Goal: Transaction & Acquisition: Purchase product/service

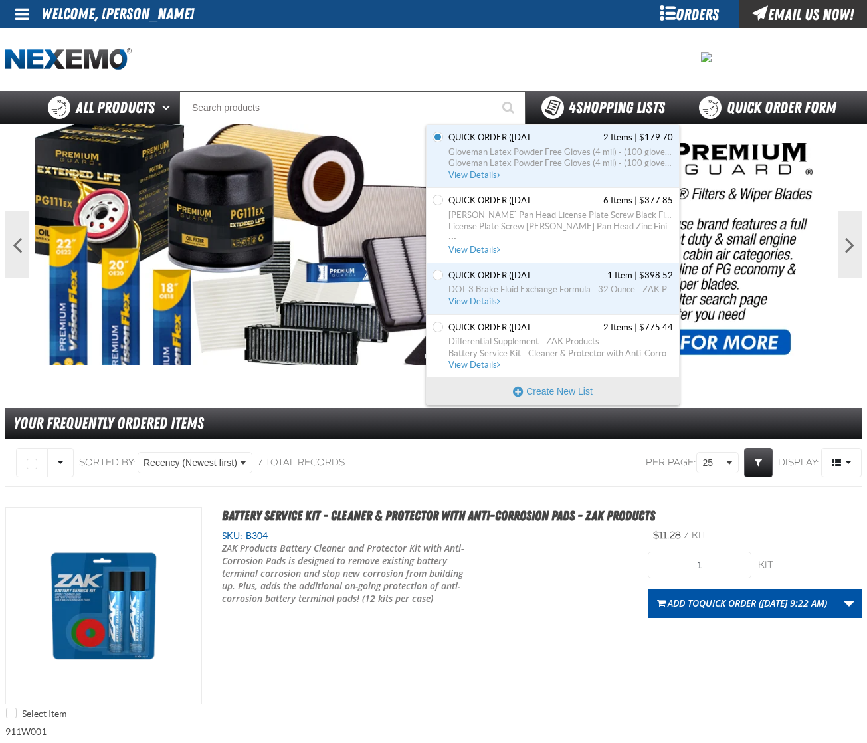
click at [599, 111] on span "4 Shopping Lists" at bounding box center [617, 107] width 96 height 19
click at [566, 219] on span "[PERSON_NAME] Pan Head License Plate Screw Black Finish (50 per pack)" at bounding box center [560, 215] width 225 height 12
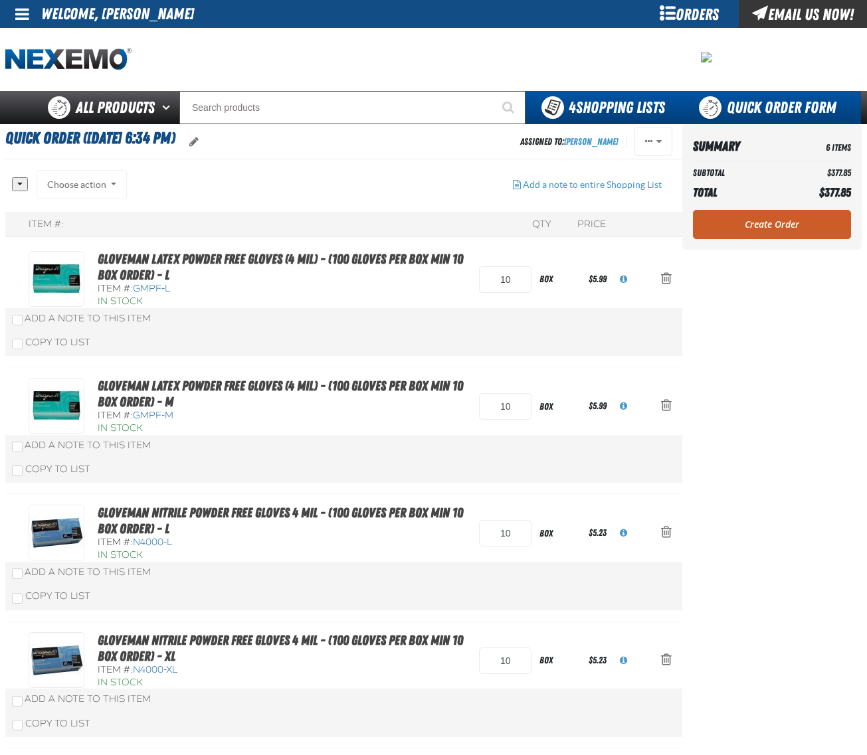
click at [759, 110] on link "Quick Order Form" at bounding box center [771, 107] width 180 height 33
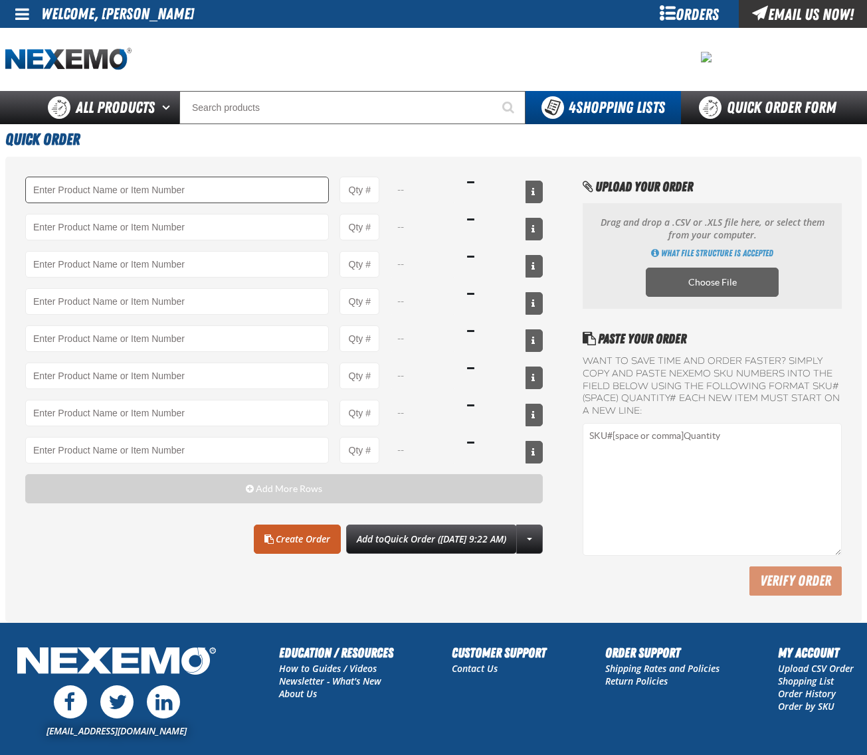
click at [174, 191] on input "Product" at bounding box center [177, 190] width 304 height 27
type input "GMPF-M - Gloveman Latex Powder Free Gloves (4 mil) - (100 gloves per box MIN 10…"
type input "1"
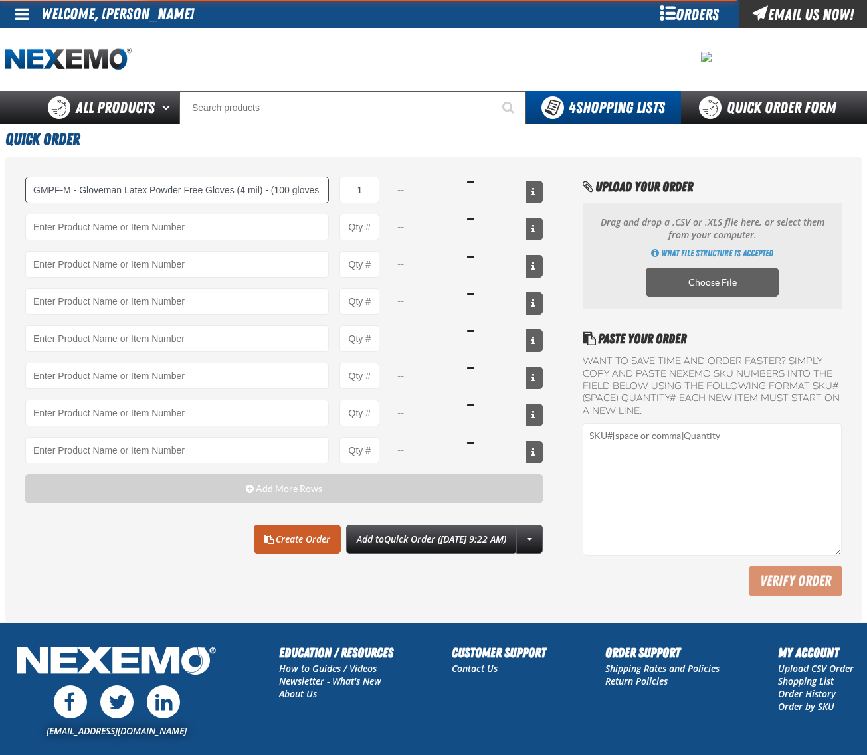
select select "box"
type input "GMPF-M - Gloveman Latex Powder Free Gloves (4 mil) - (100 gloves per box MIN 10…"
type input "10"
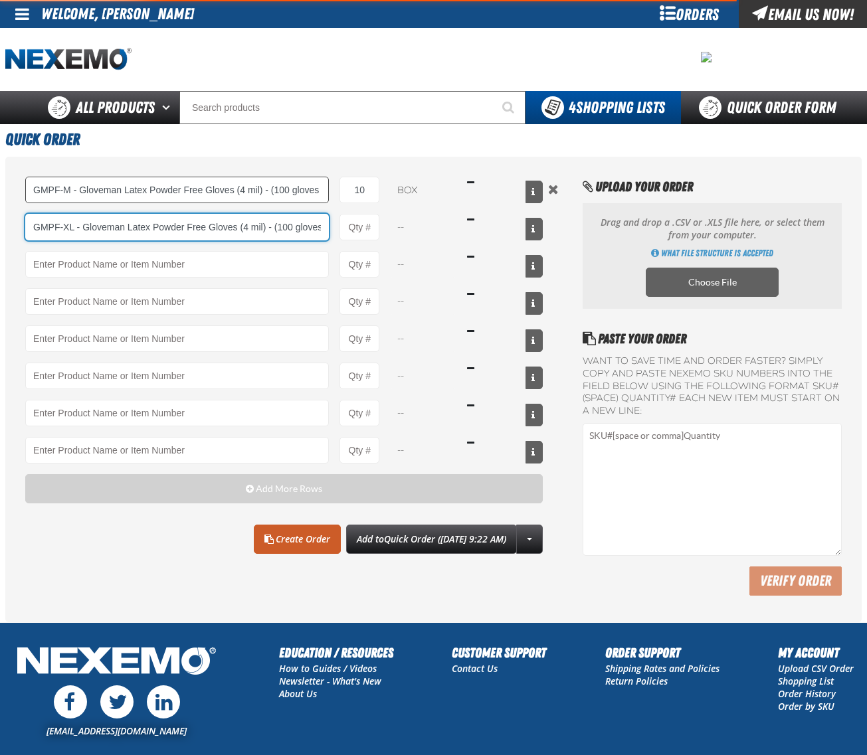
type input "GMPF-XL - Gloveman Latex Powder Free Gloves (4 mil) - (100 gloves per box MIN 1…"
type input "1"
select select "box"
type input "GMPF-XL - Gloveman Latex Powder Free Gloves (4 mil) - (100 gloves per box MIN 1…"
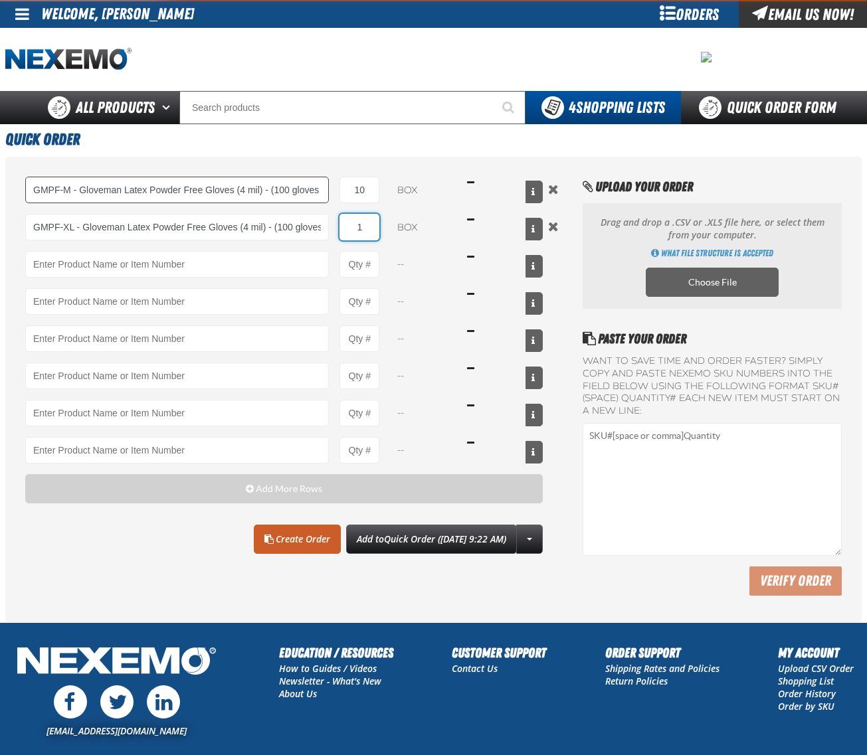
type input "10"
type input "GMPF-XL - Gloveman Latex Powder Free Gloves (4 mil) - (100 gloves per box MIN 1…"
type input "10"
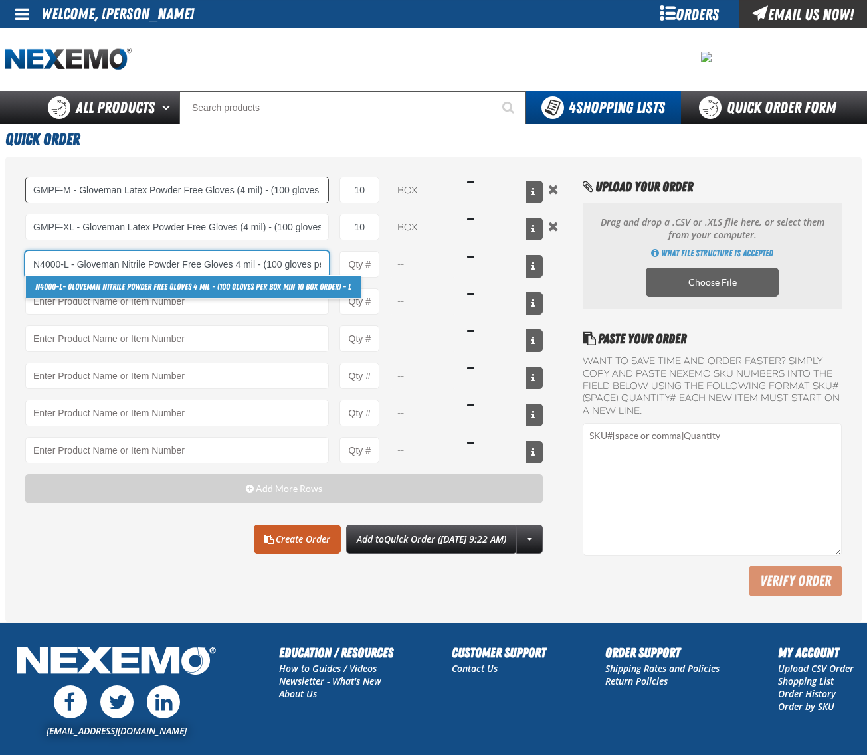
type input "N4000-L - Gloveman Nitrile Powder Free Gloves 4 mil - (100 gloves per box MIN 1…"
type input "1"
select select "box"
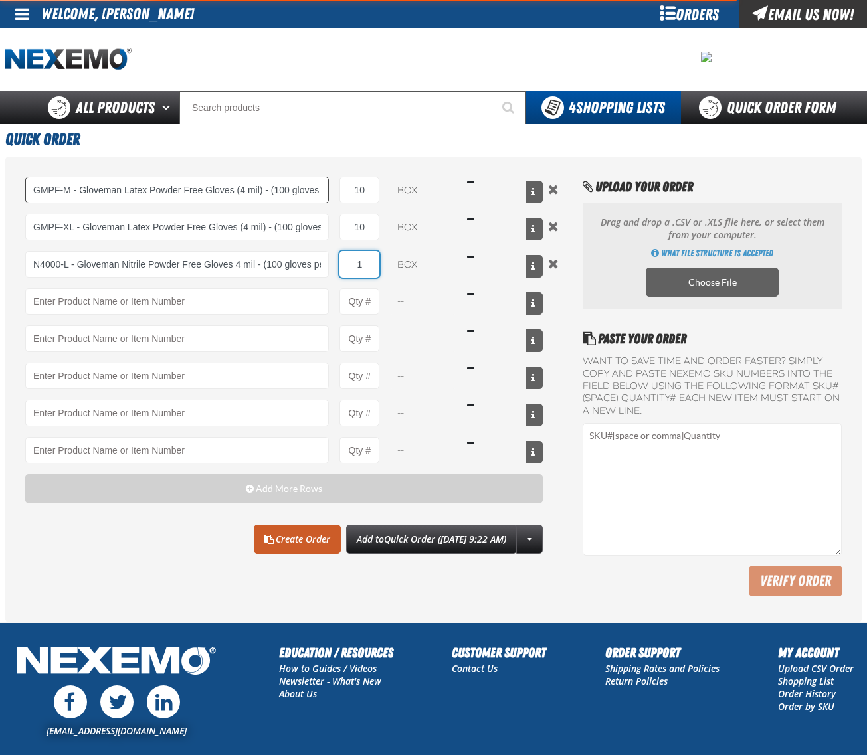
type input "N4000-L - Gloveman Nitrile Powder Free Gloves 4 mil - (100 gloves per box MIN 1…"
type input "10"
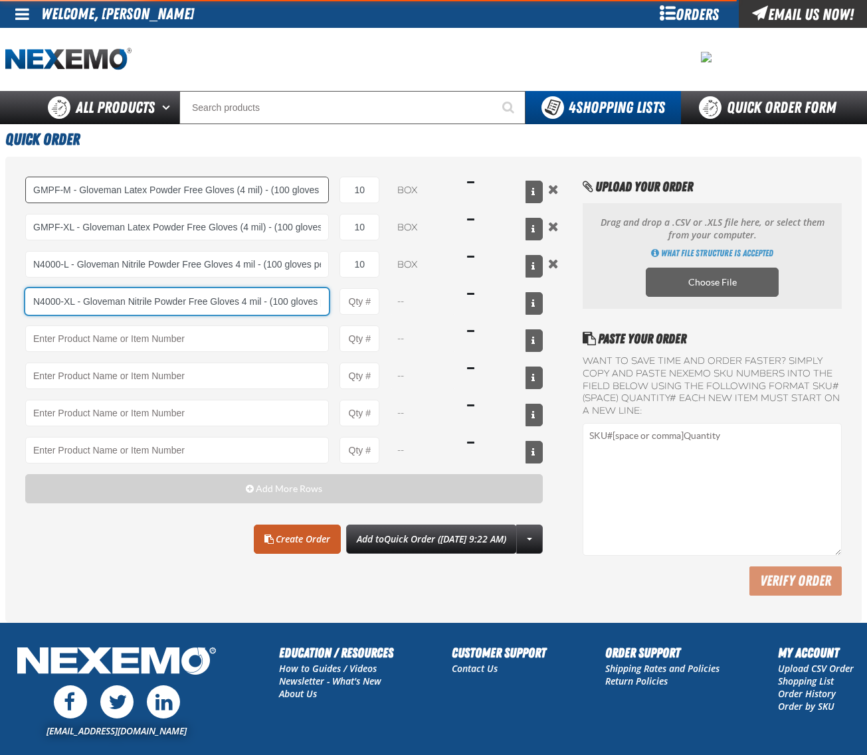
type input "N4000-XL - Gloveman Nitrile Powder Free Gloves 4 mil - (100 gloves per box MIN …"
type input "1"
select select "box"
type input "N4000-XL - Gloveman Nitrile Powder Free Gloves 4 mil - (100 gloves per box MIN …"
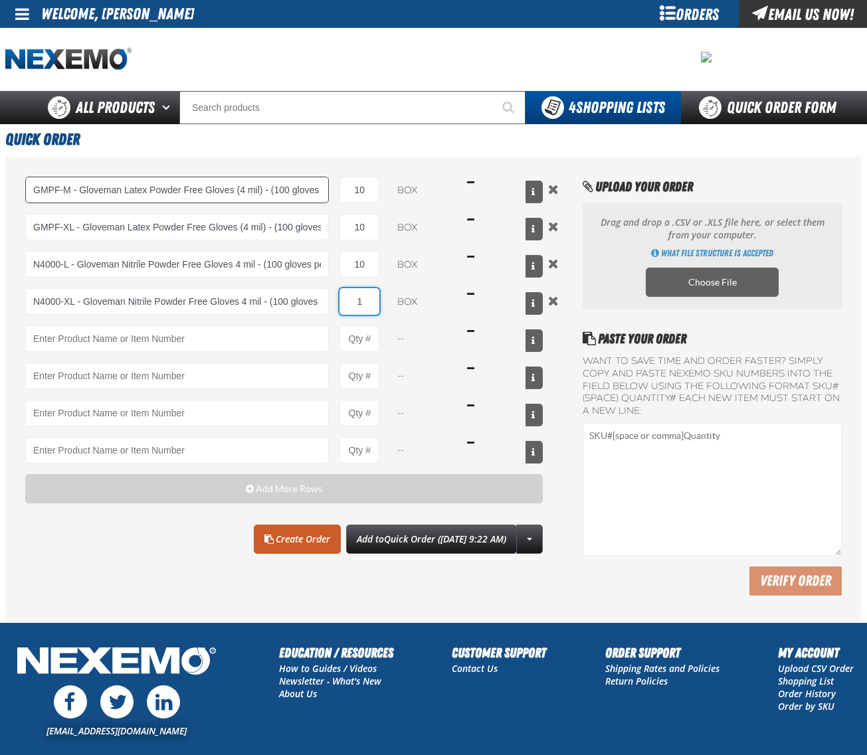
type input "10"
type input "N4000-XL - Gloveman Nitrile Powder Free Gloves 4 mil - (100 gloves per box MIN …"
type input "10"
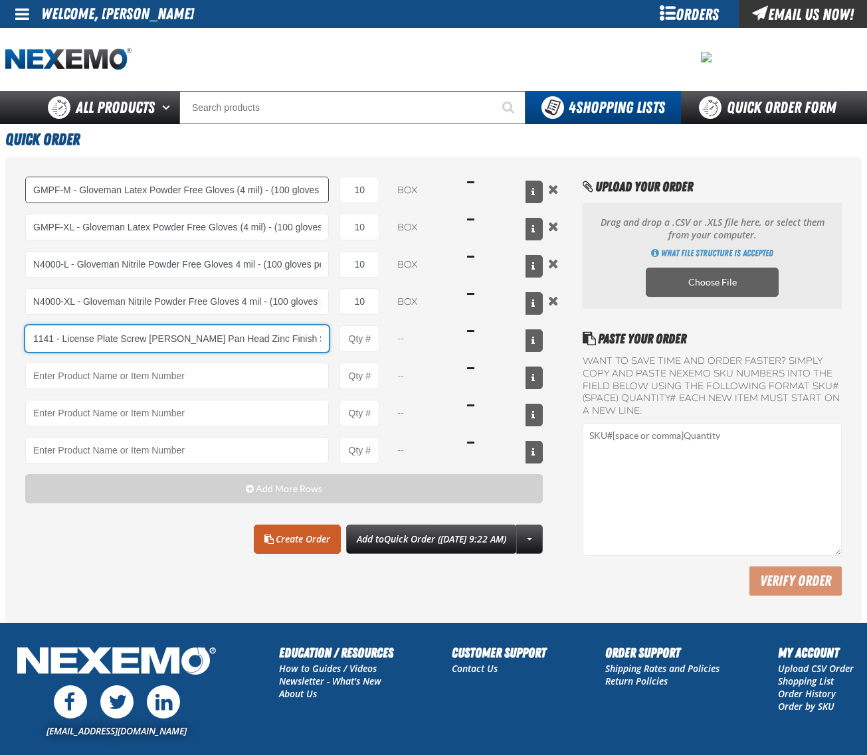
type input "1141 - License Plate Screw Phillips Pan Head Zinc Finish Steel #14 x 3/4 (100 p…"
type input "1"
select select "pack"
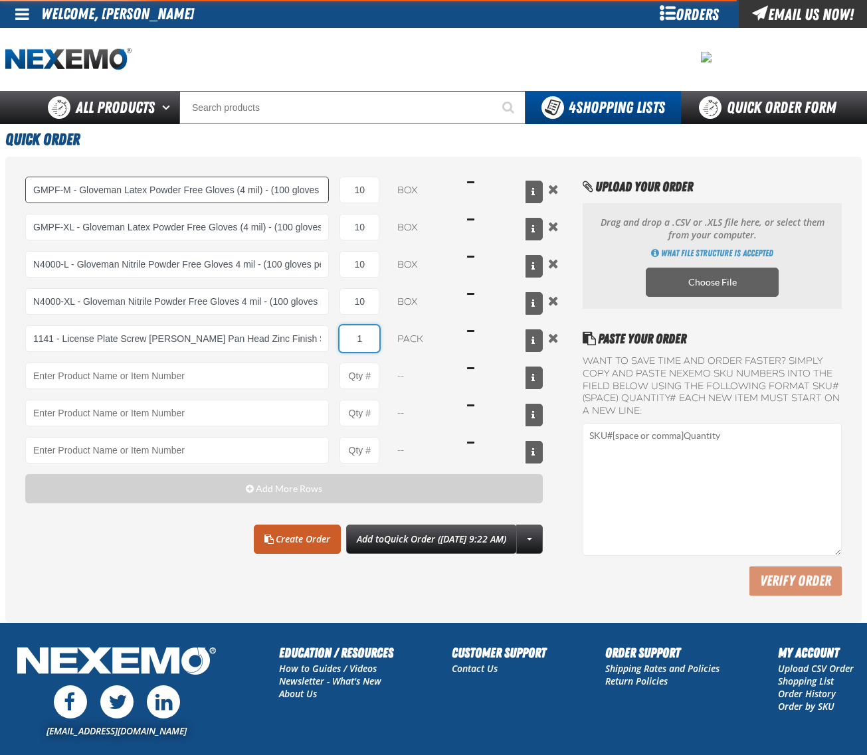
type input "1141 - License Plate Screw Phillips Pan Head Zinc Finish Steel #14 x 3/4 (100 p…"
type input "10"
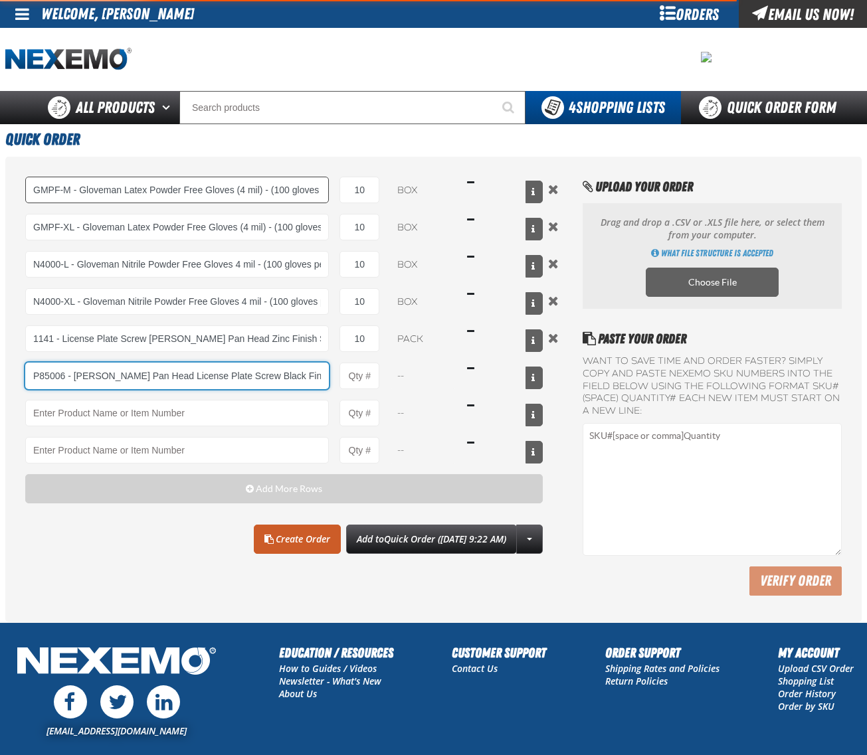
type input "P85006 - Phillips Pan Head License Plate Screw Black Finish (50 per pack)"
type input "1"
select select "pack"
type input "P85006 - Phillips Pan Head License Plate Screw Black Finish (50 per pack)"
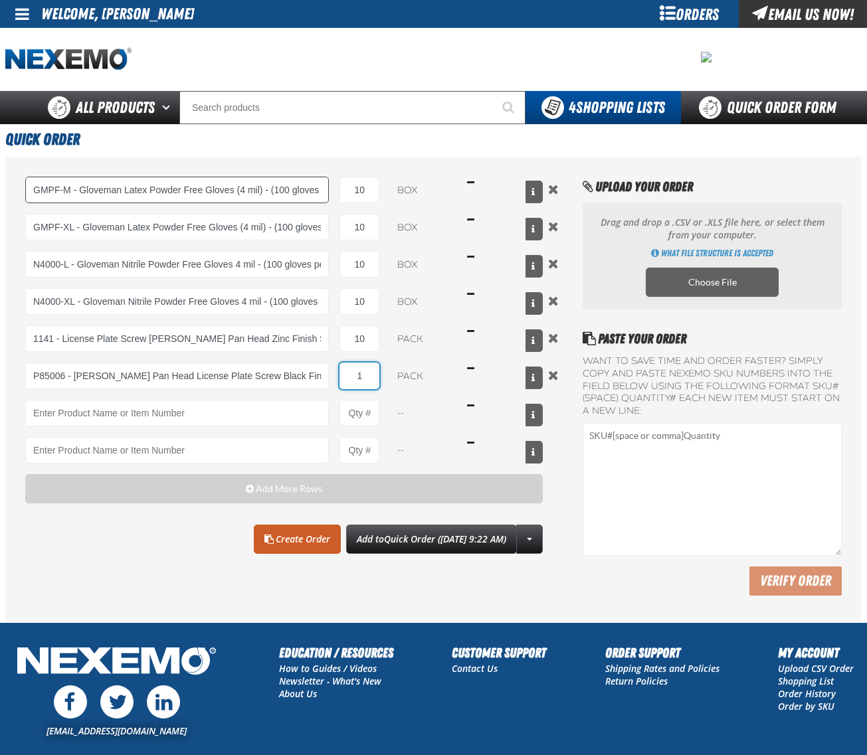
type input "10"
type input "P85006 - Phillips Pan Head License Plate Screw Black Finish (50 per pack)"
type input "10"
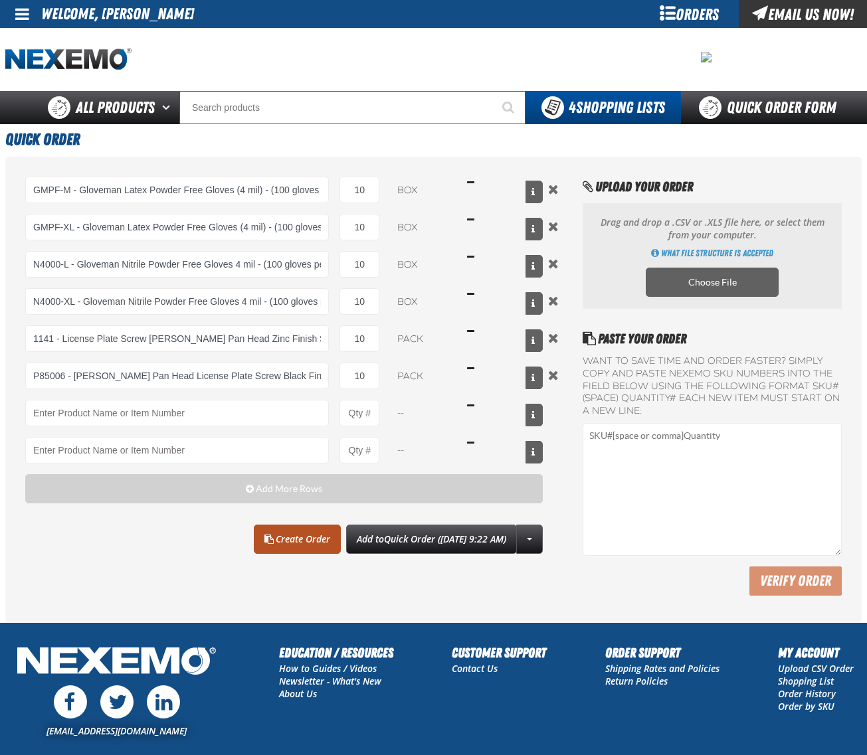
click at [266, 547] on link "Create Order" at bounding box center [297, 539] width 87 height 29
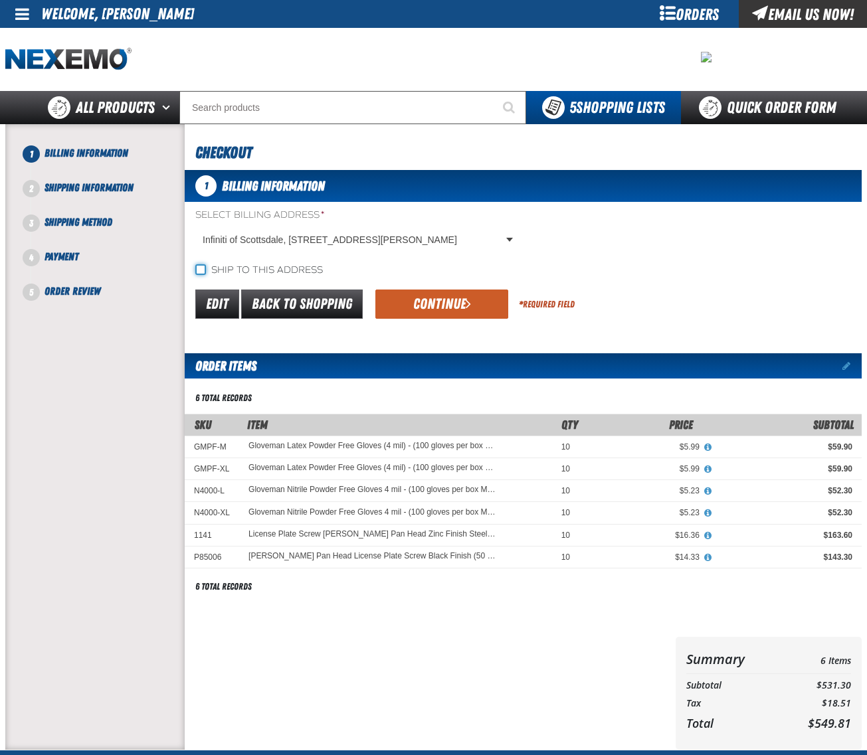
click at [204, 269] on input "Ship to this address" at bounding box center [200, 269] width 11 height 11
checkbox input "true"
click at [474, 301] on button "Continue" at bounding box center [441, 304] width 133 height 29
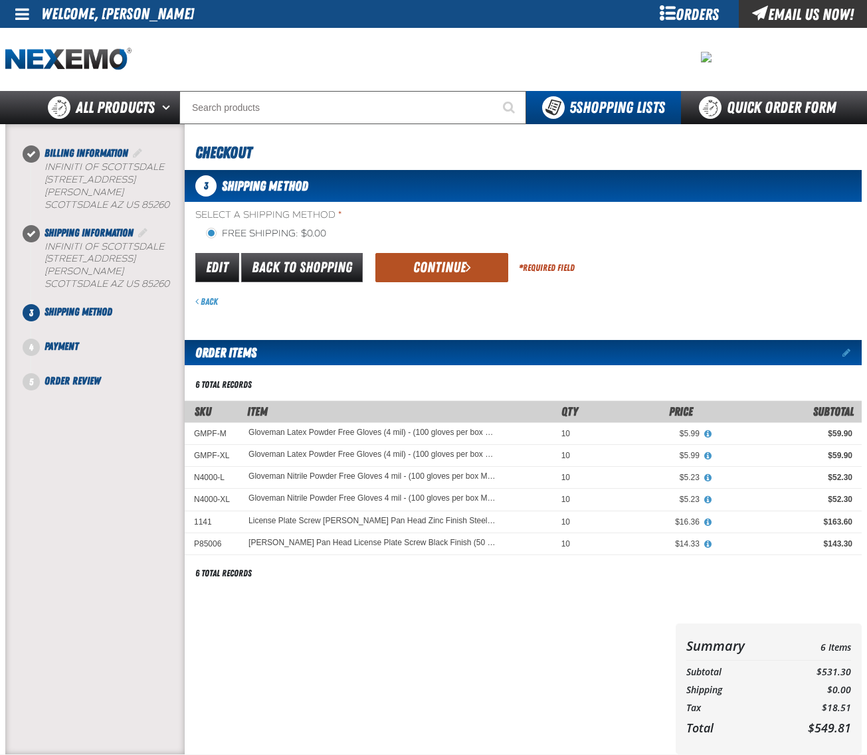
click at [440, 276] on button "Continue" at bounding box center [441, 267] width 133 height 29
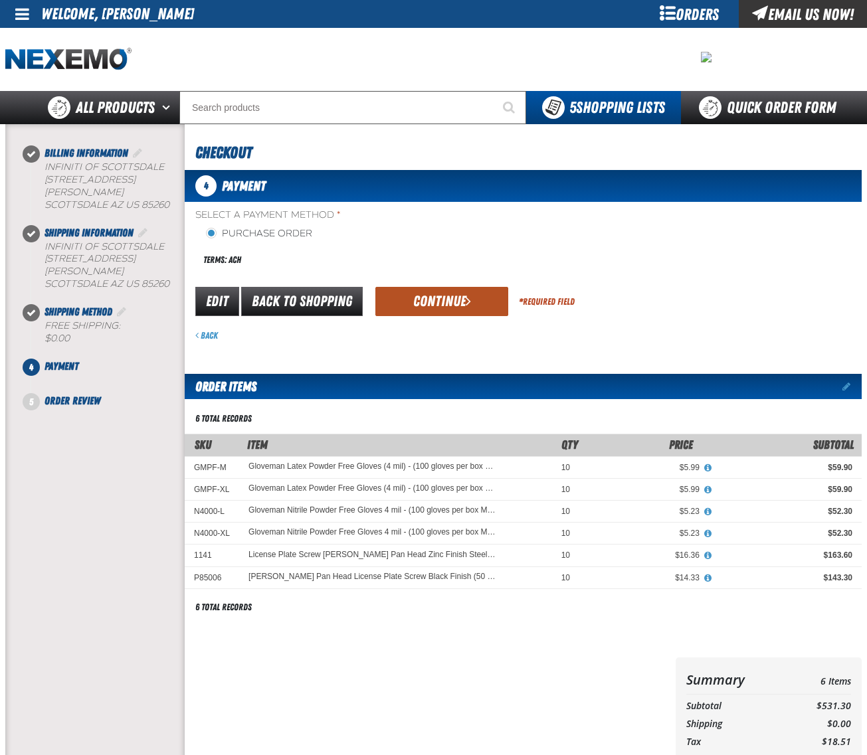
click at [442, 296] on button "Continue" at bounding box center [441, 301] width 133 height 29
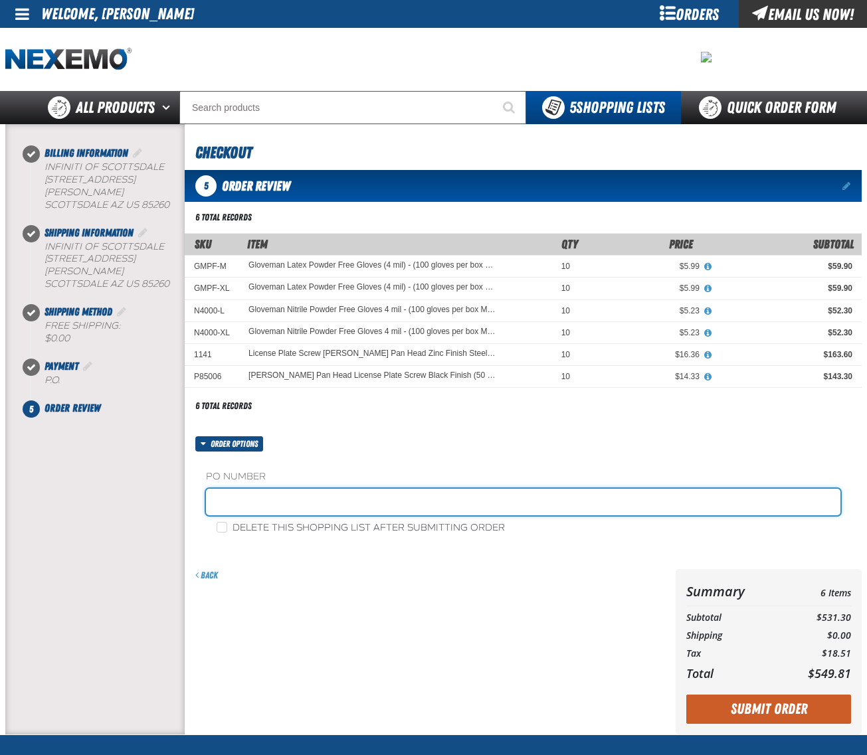
click at [314, 507] on input "text" at bounding box center [523, 502] width 634 height 27
type input "423051DL"
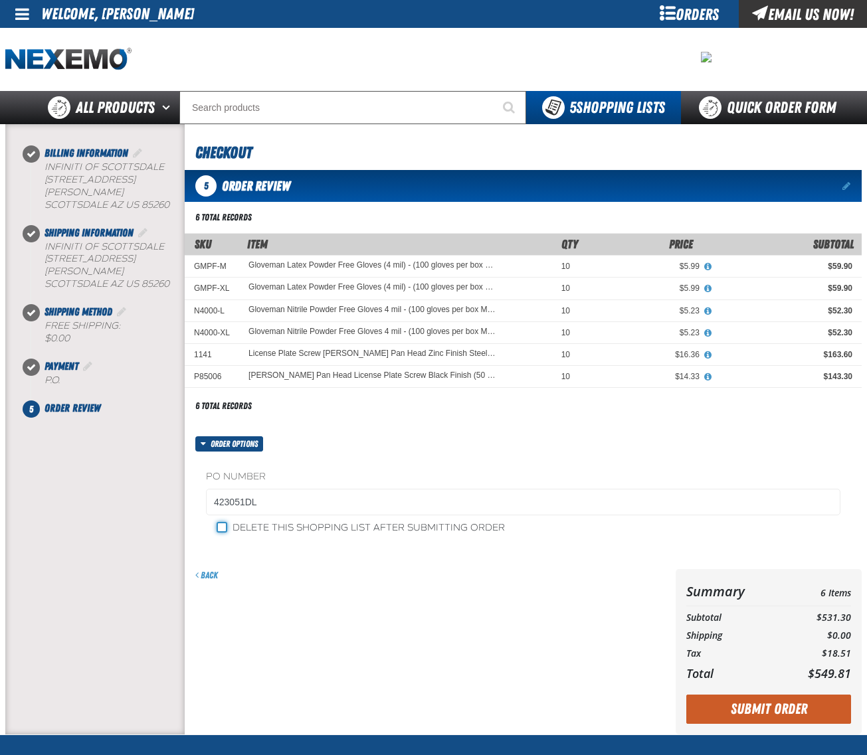
click at [223, 526] on input "Delete this shopping list after submitting order" at bounding box center [222, 527] width 11 height 11
checkbox input "true"
click at [761, 715] on button "Submit Order" at bounding box center [768, 709] width 165 height 29
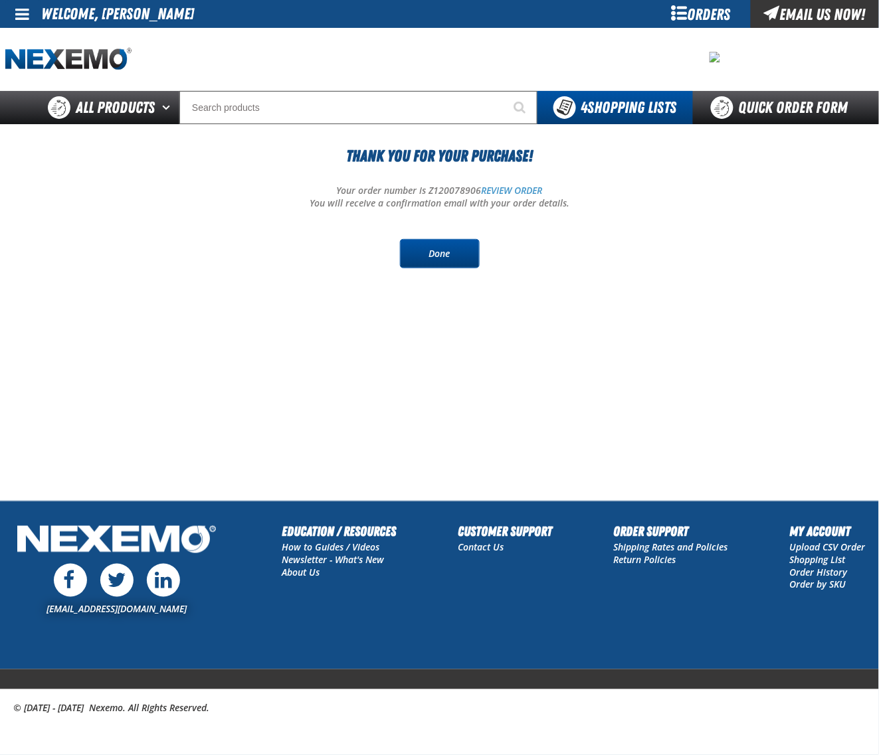
click at [462, 250] on link "Done" at bounding box center [440, 253] width 80 height 29
